Goal: Task Accomplishment & Management: Use online tool/utility

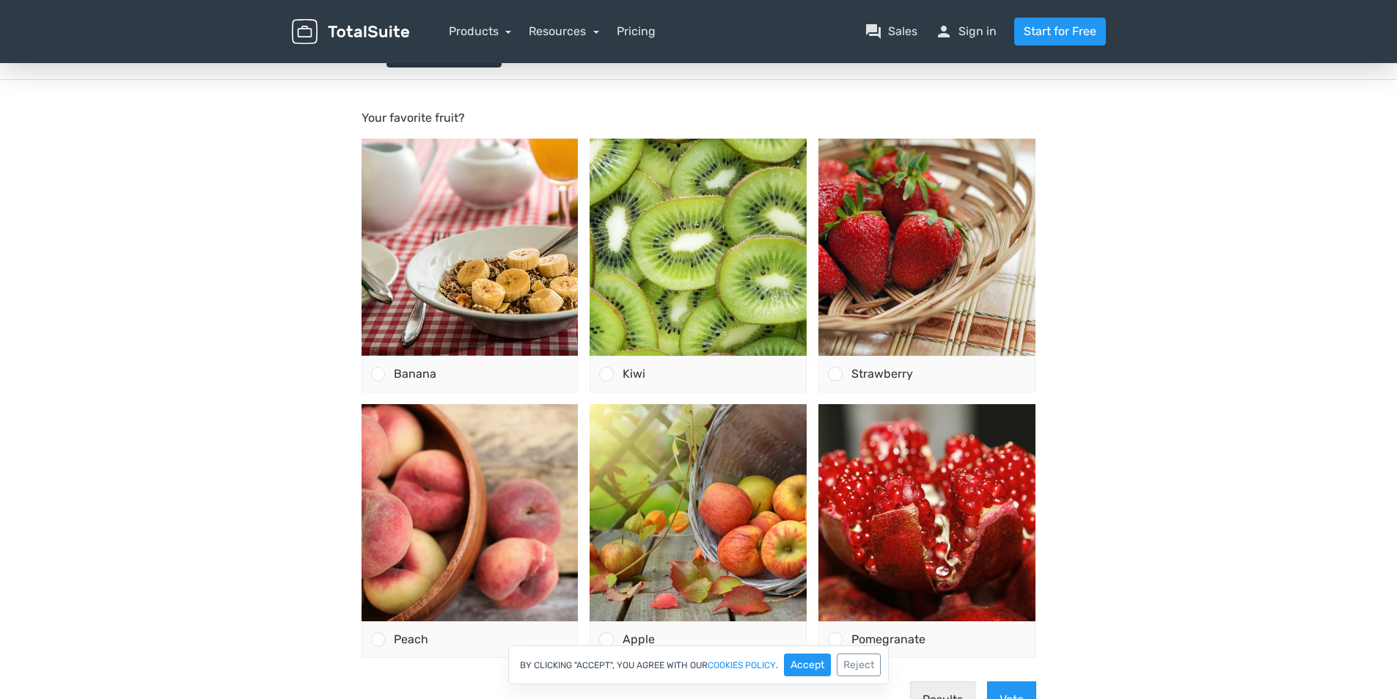
scroll to position [220, 0]
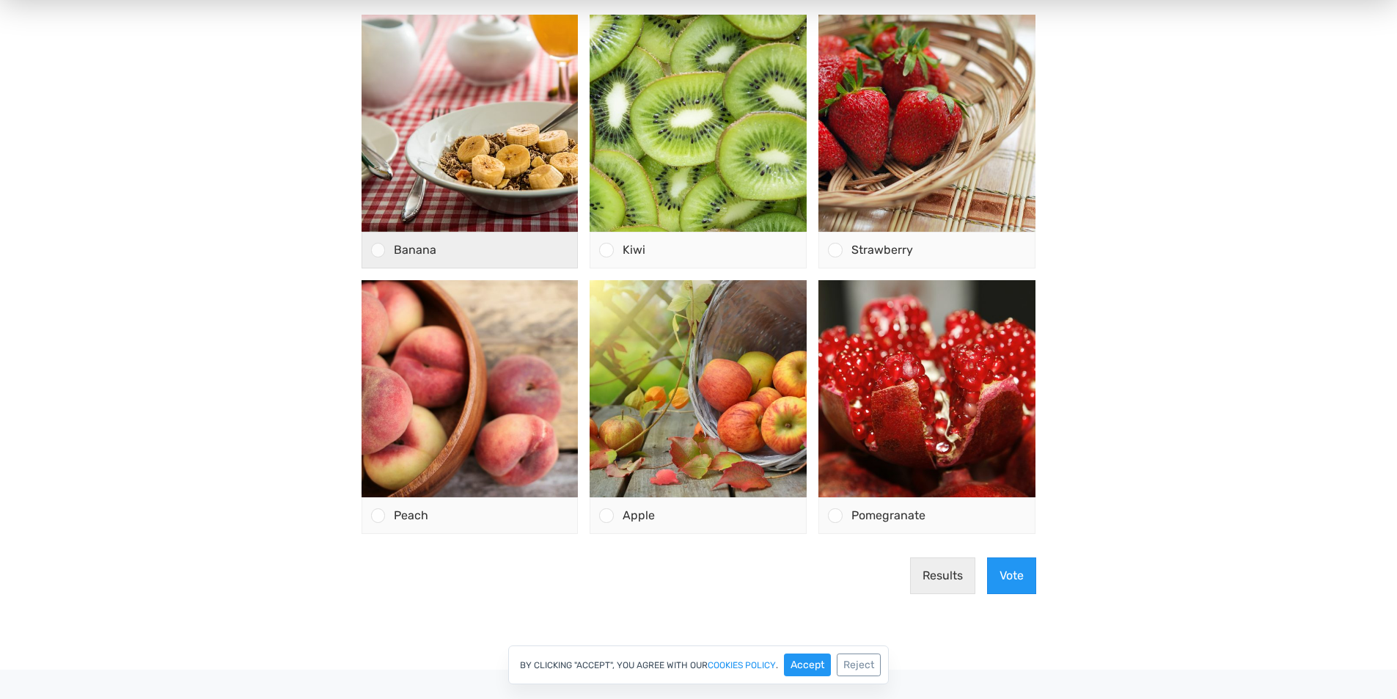
click at [385, 249] on div "Banana" at bounding box center [481, 249] width 193 height 35
click at [378, 250] on input "Banana" at bounding box center [378, 250] width 0 height 0
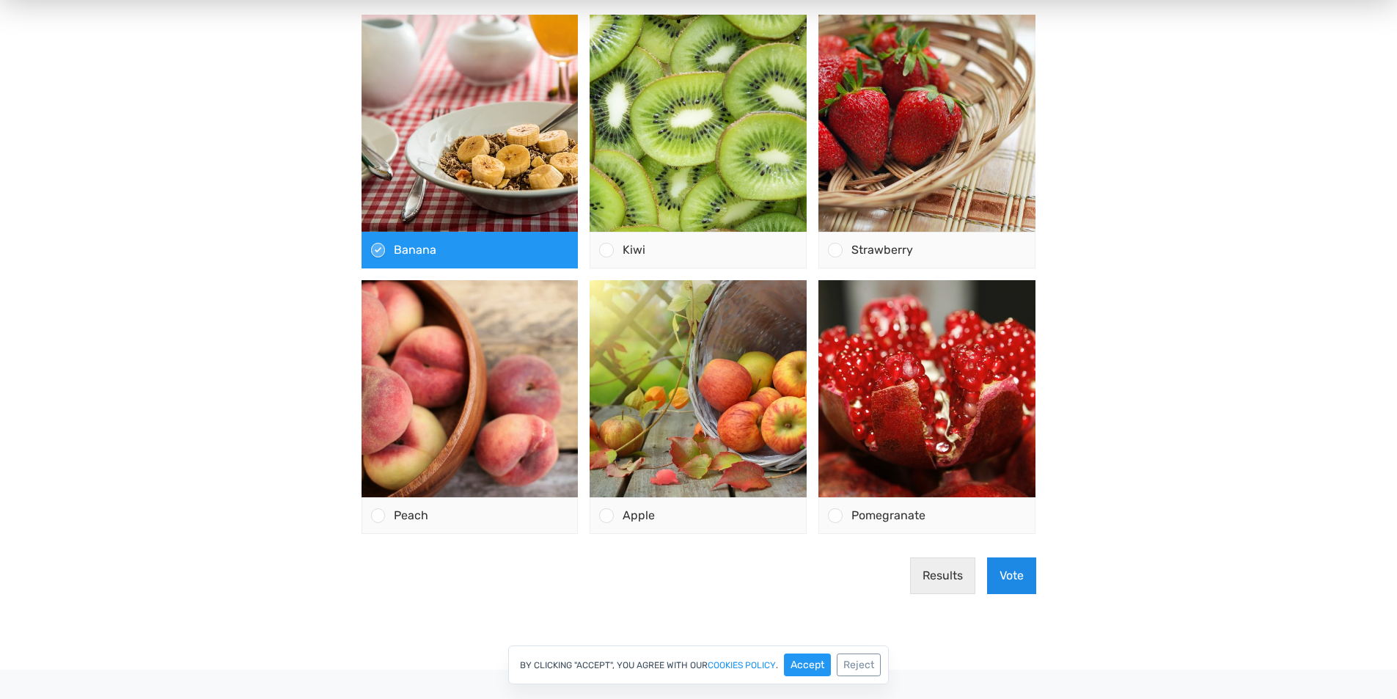
click at [1013, 577] on button "Vote" at bounding box center [1011, 575] width 49 height 37
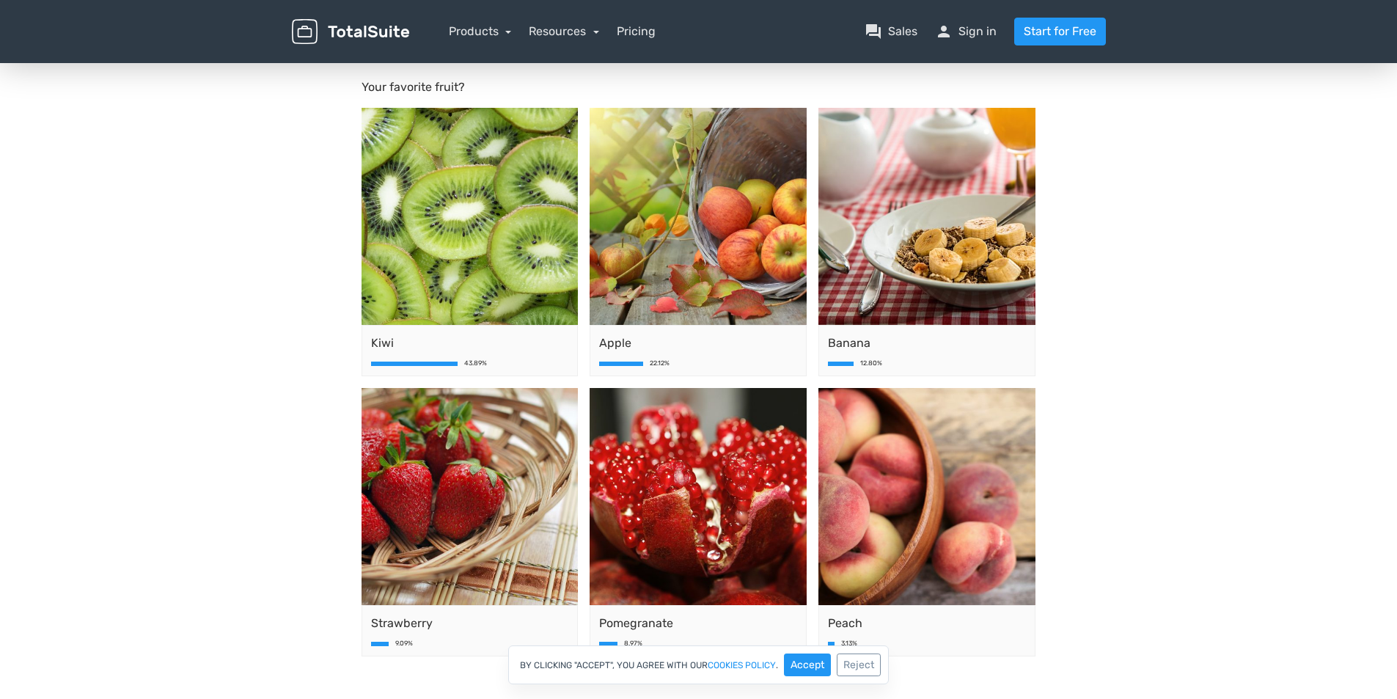
scroll to position [147, 0]
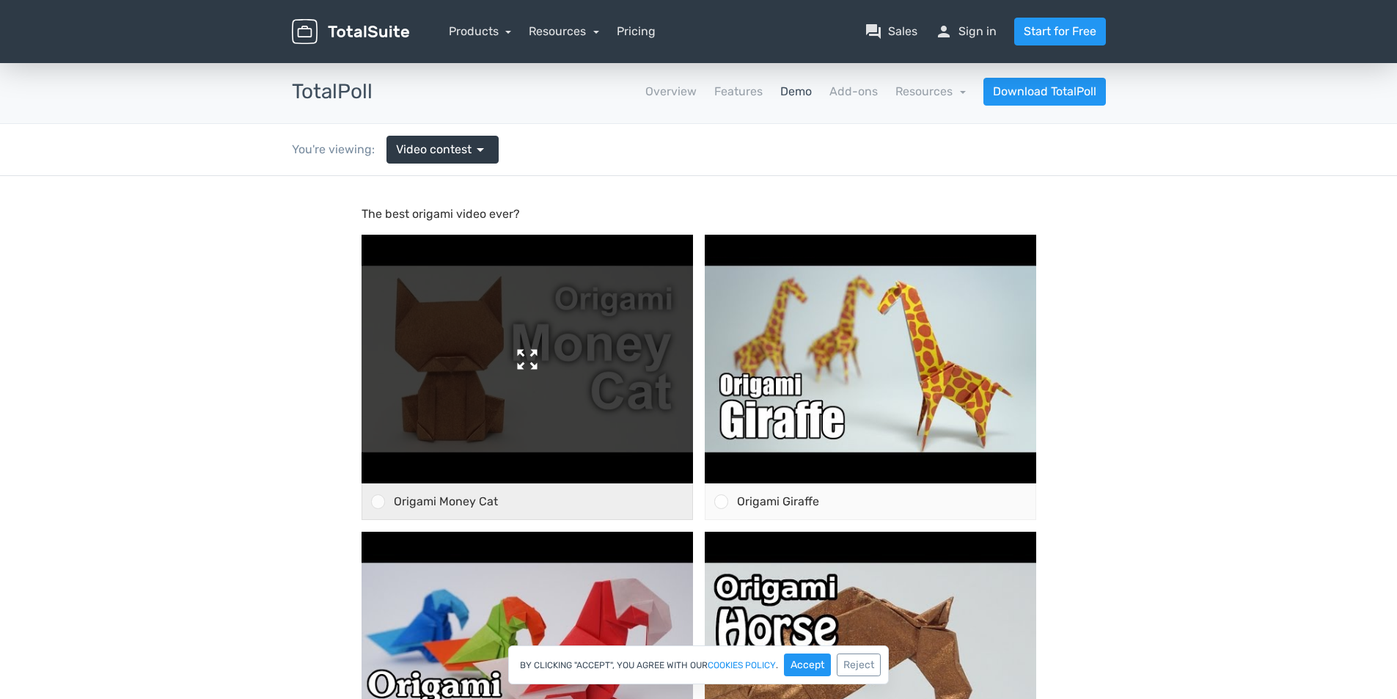
click at [470, 335] on img at bounding box center [526, 359] width 331 height 249
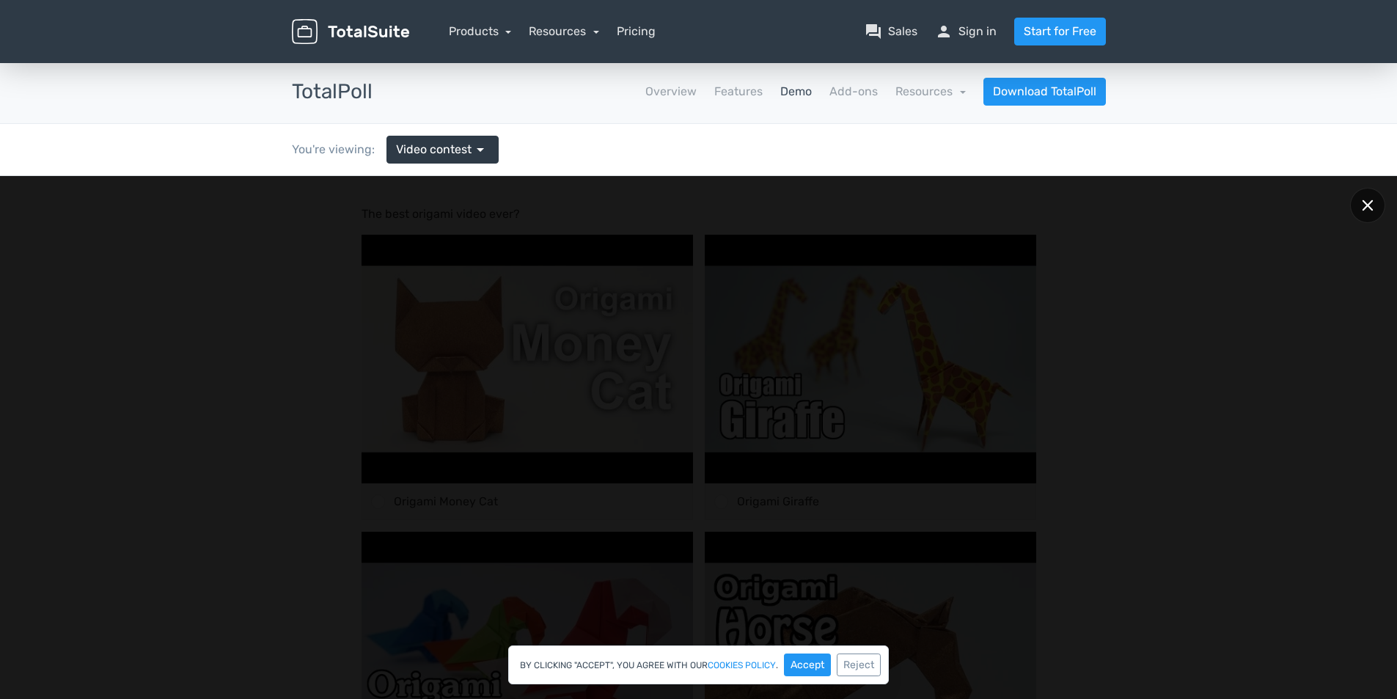
click at [1359, 212] on div at bounding box center [1367, 205] width 35 height 35
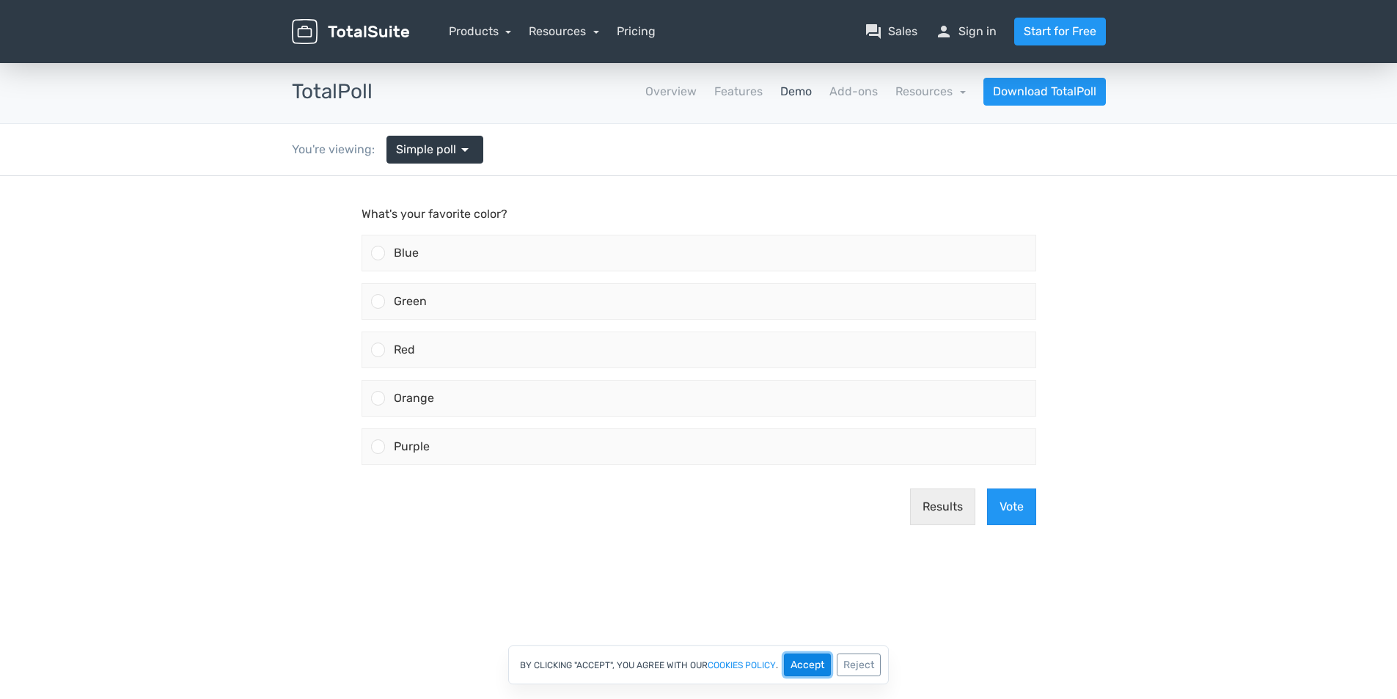
click at [815, 660] on button "Accept" at bounding box center [807, 664] width 47 height 23
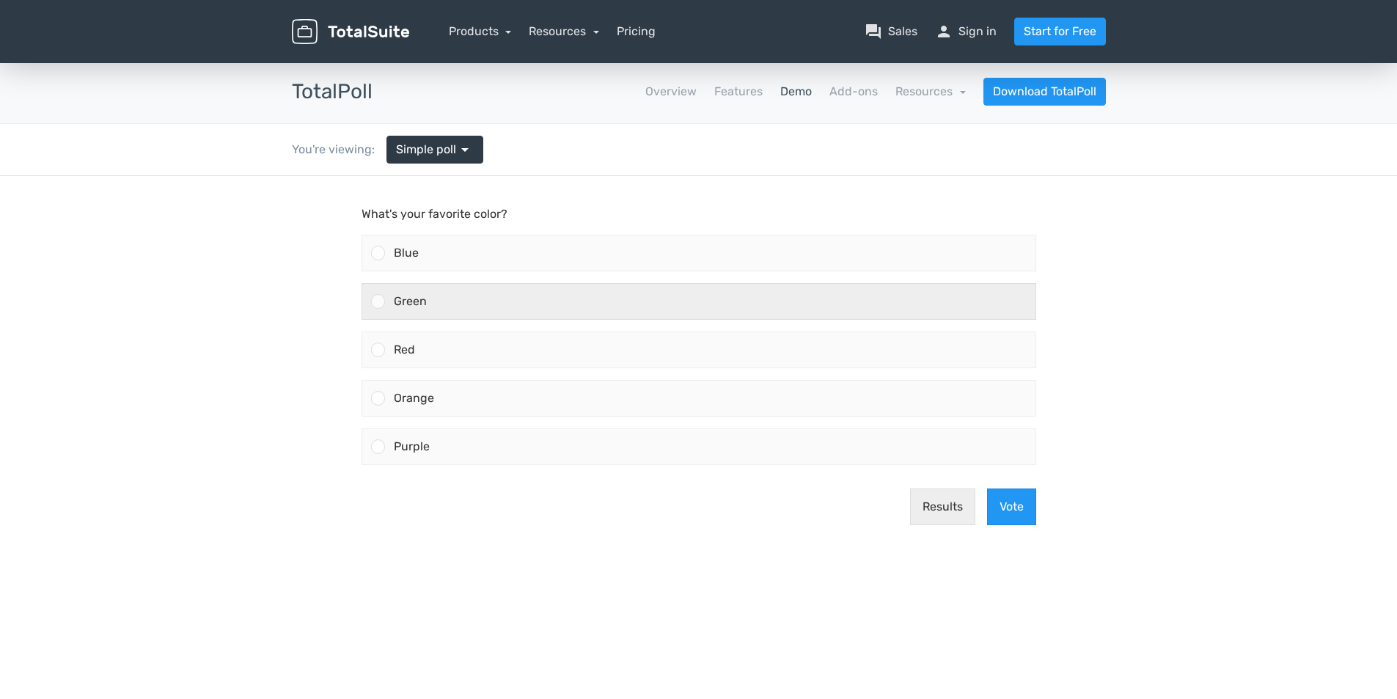
click at [397, 304] on span "Green" at bounding box center [410, 301] width 33 height 14
click at [378, 301] on input "Green" at bounding box center [378, 301] width 0 height 0
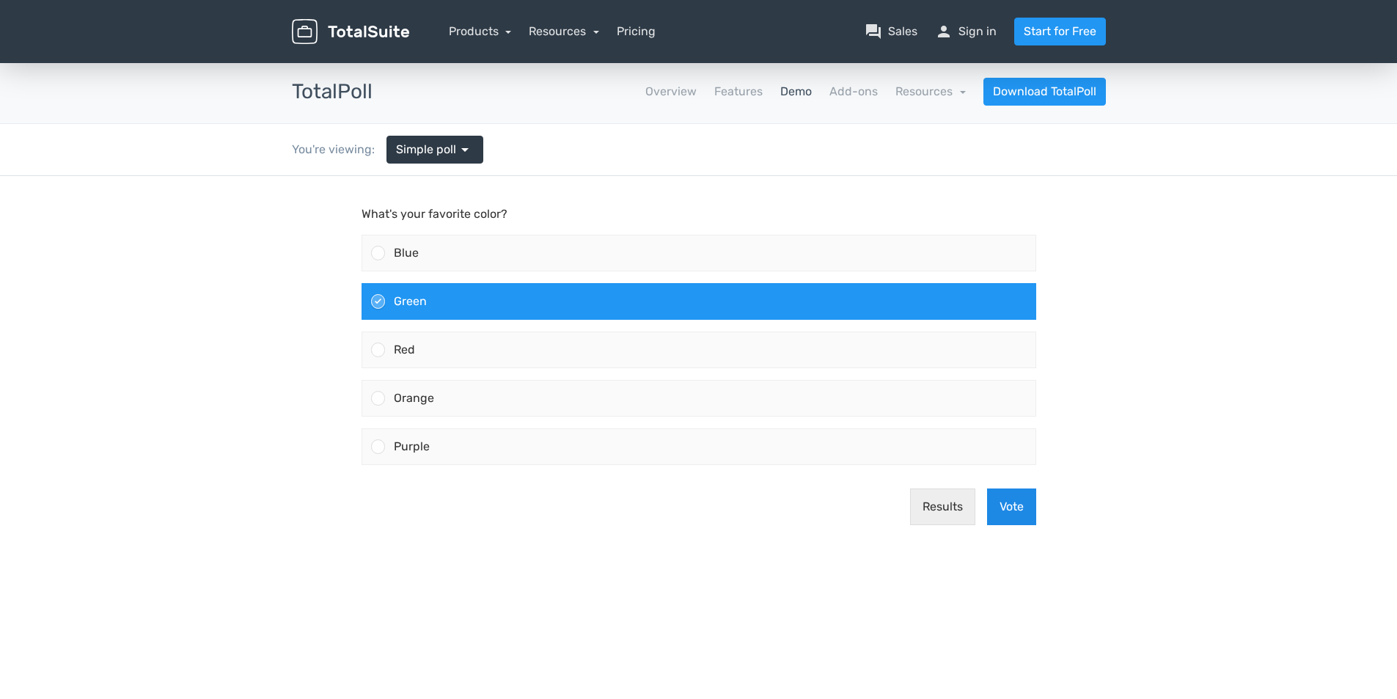
click at [1002, 508] on button "Vote" at bounding box center [1011, 506] width 49 height 37
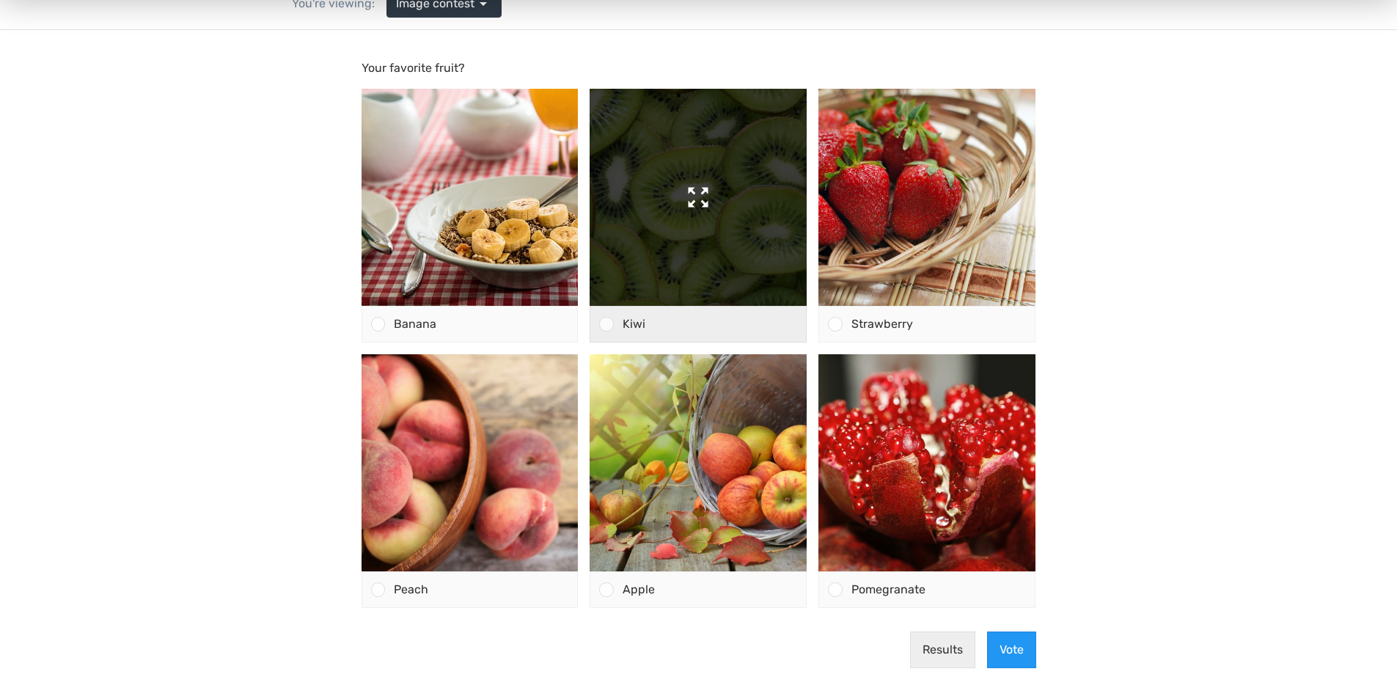
scroll to position [147, 0]
